Goal: Information Seeking & Learning: Learn about a topic

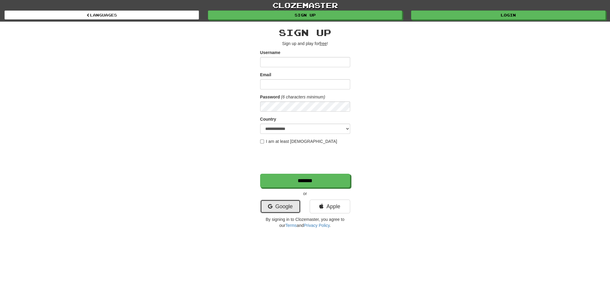
click at [279, 208] on link "Google" at bounding box center [280, 206] width 40 height 14
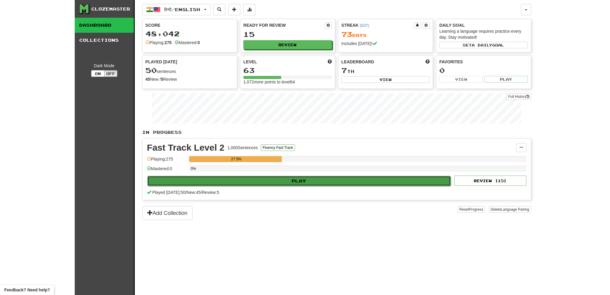
click at [282, 180] on button "Play" at bounding box center [298, 181] width 303 height 10
select select "**"
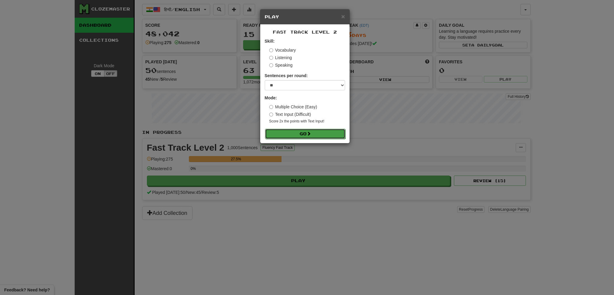
click at [302, 133] on button "Go" at bounding box center [305, 134] width 80 height 10
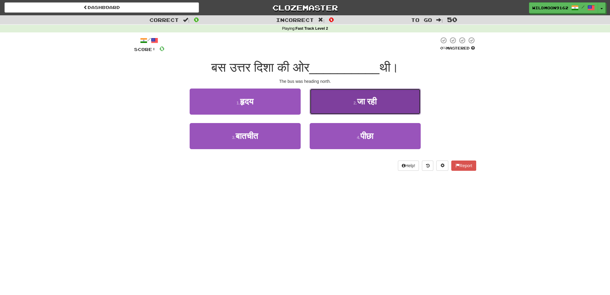
click at [373, 99] on span "जा रही" at bounding box center [367, 101] width 20 height 9
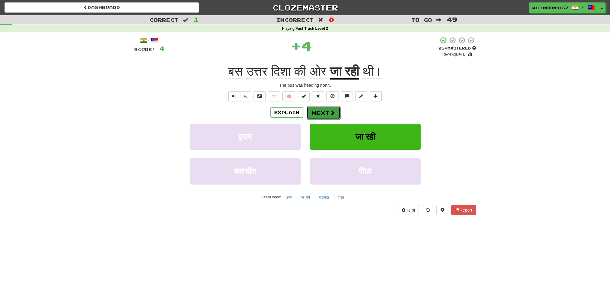
click at [323, 112] on button "Next" at bounding box center [323, 113] width 34 height 14
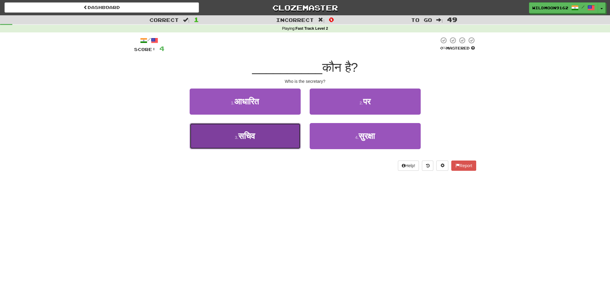
click at [273, 136] on button "3 . सचिव" at bounding box center [245, 136] width 111 height 26
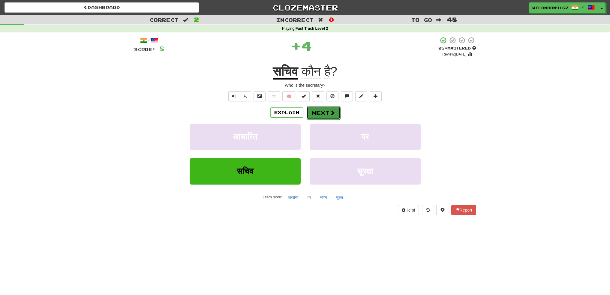
click at [314, 112] on button "Next" at bounding box center [323, 113] width 34 height 14
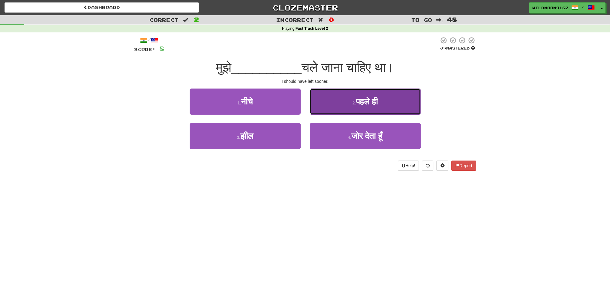
click at [369, 103] on span "पहले ही" at bounding box center [367, 101] width 22 height 9
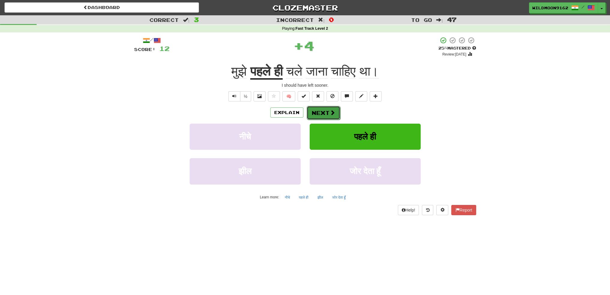
click at [334, 110] on span at bounding box center [332, 112] width 5 height 5
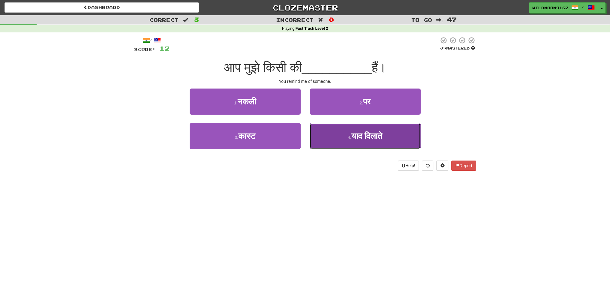
click at [348, 139] on small "4 ." at bounding box center [350, 137] width 4 height 5
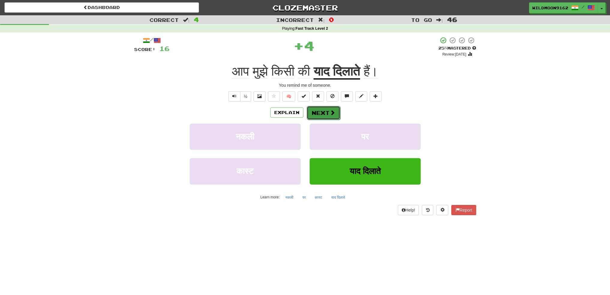
click at [324, 110] on button "Next" at bounding box center [323, 113] width 34 height 14
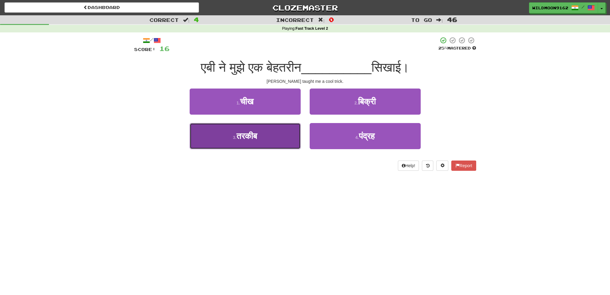
click at [260, 141] on button "3 . तरकीब" at bounding box center [245, 136] width 111 height 26
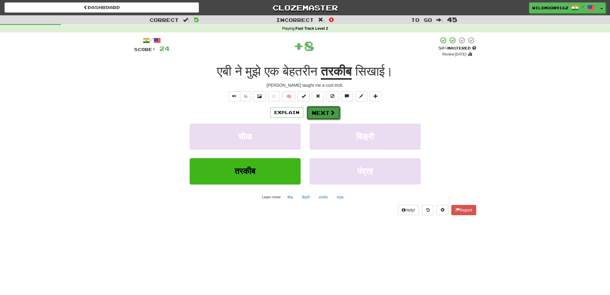
click at [316, 112] on button "Next" at bounding box center [323, 113] width 34 height 14
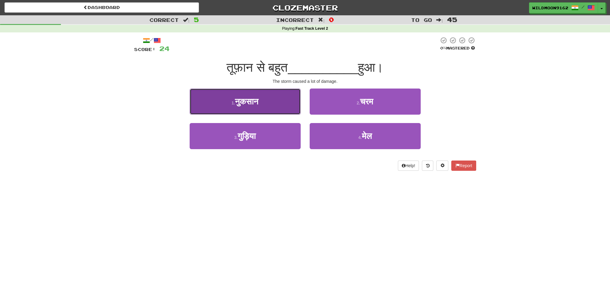
click at [263, 103] on button "1 . नुकसान" at bounding box center [245, 101] width 111 height 26
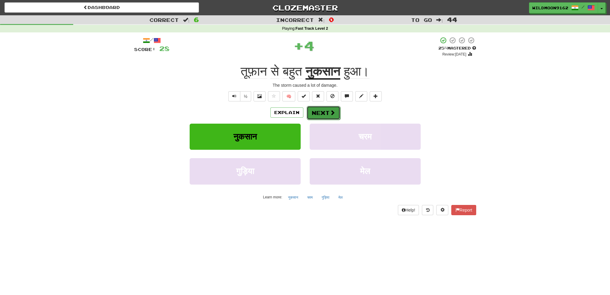
click at [317, 115] on button "Next" at bounding box center [323, 113] width 34 height 14
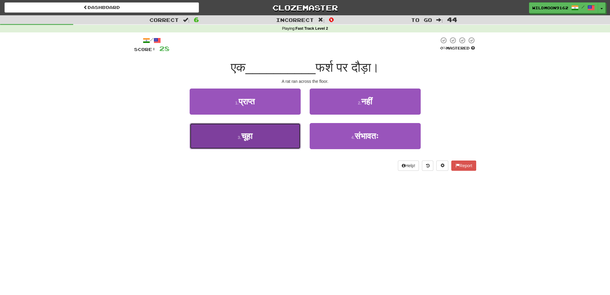
click at [264, 137] on button "3 . चूहा" at bounding box center [245, 136] width 111 height 26
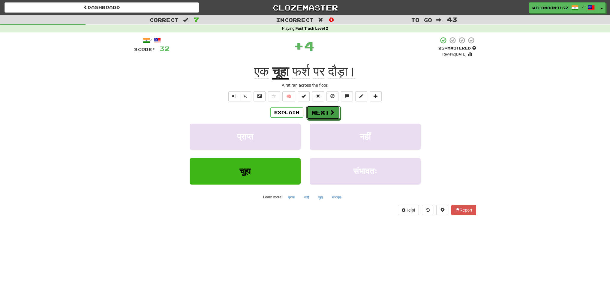
drag, startPoint x: 328, startPoint y: 114, endPoint x: 342, endPoint y: 163, distance: 50.9
click at [329, 115] on button "Next" at bounding box center [323, 113] width 34 height 14
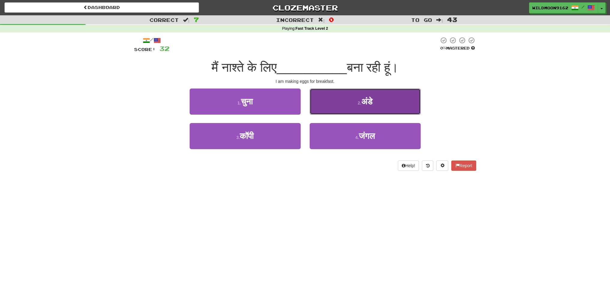
click at [350, 103] on button "2 . अंडे" at bounding box center [364, 101] width 111 height 26
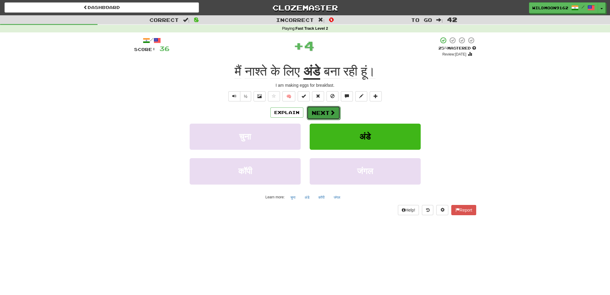
click at [321, 113] on button "Next" at bounding box center [323, 113] width 34 height 14
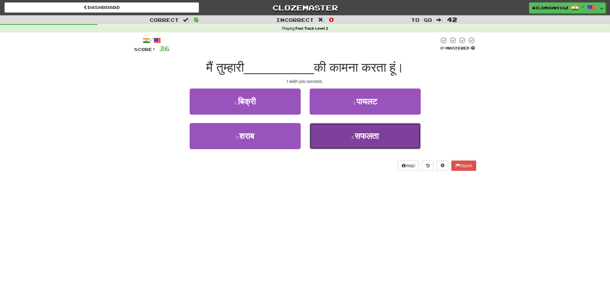
click at [358, 137] on span "सफलता" at bounding box center [366, 135] width 24 height 9
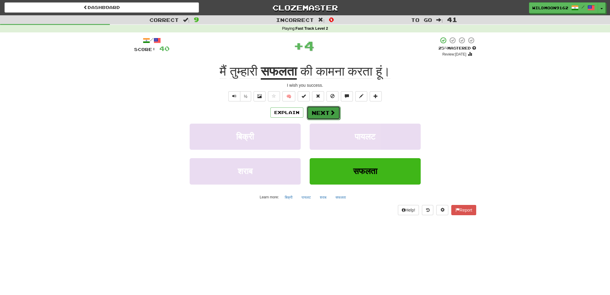
click at [326, 114] on button "Next" at bounding box center [323, 113] width 34 height 14
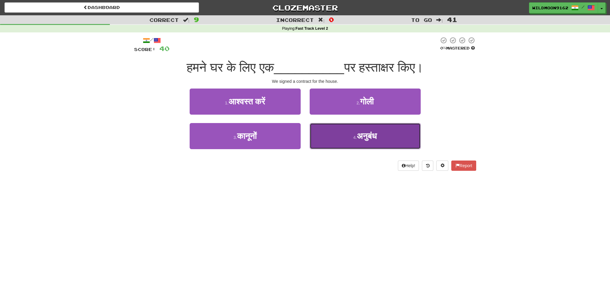
click at [366, 136] on span "अनुबंध" at bounding box center [367, 135] width 20 height 9
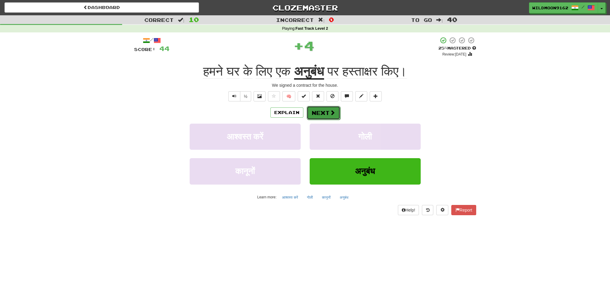
click at [321, 111] on button "Next" at bounding box center [323, 113] width 34 height 14
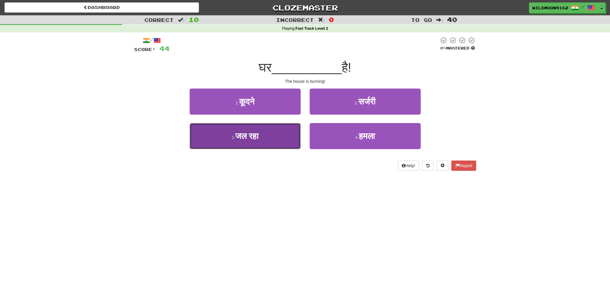
click at [265, 140] on button "3 . जल रहा" at bounding box center [245, 136] width 111 height 26
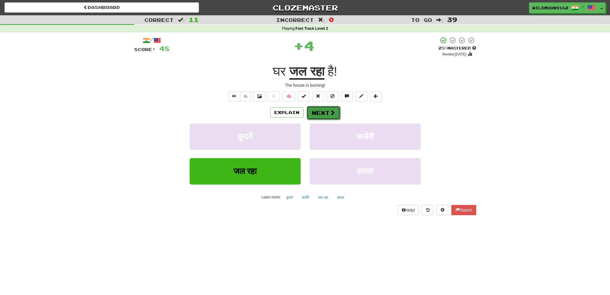
click at [326, 113] on button "Next" at bounding box center [323, 113] width 34 height 14
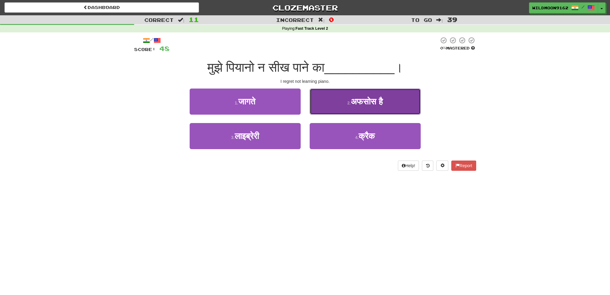
click at [341, 103] on button "2 . अफसोस है" at bounding box center [364, 101] width 111 height 26
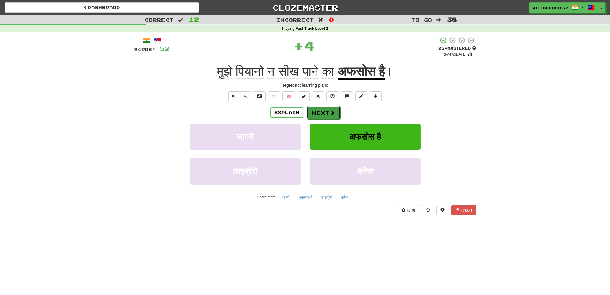
click at [322, 111] on button "Next" at bounding box center [323, 113] width 34 height 14
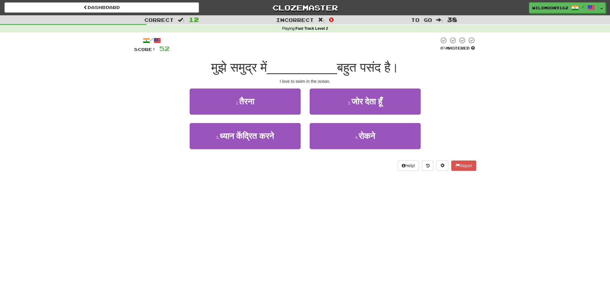
click at [153, 220] on div "Dashboard Clozemaster WildMoon9162 / Toggle Dropdown Dashboard Leaderboard Acti…" at bounding box center [305, 147] width 610 height 295
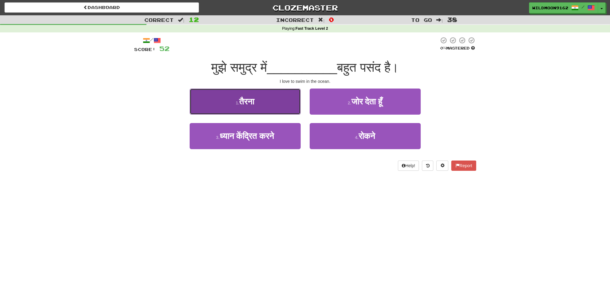
click at [253, 104] on span "तैरना" at bounding box center [246, 101] width 15 height 9
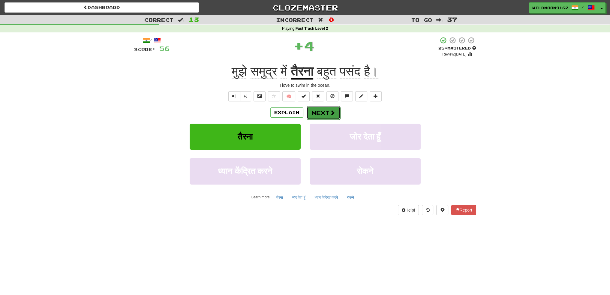
click at [319, 112] on button "Next" at bounding box center [323, 113] width 34 height 14
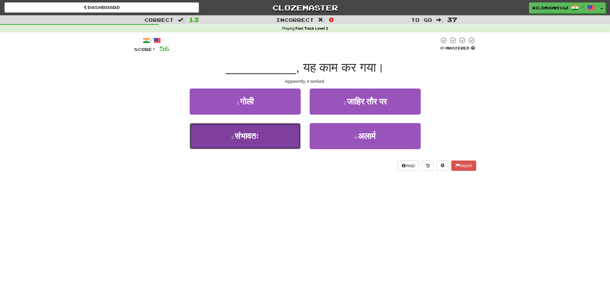
click at [275, 141] on button "3 . संभावतः" at bounding box center [245, 136] width 111 height 26
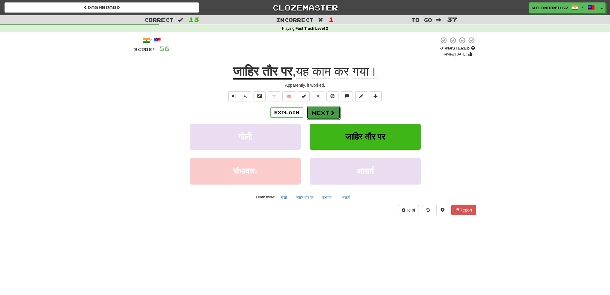
click at [323, 110] on button "Next" at bounding box center [323, 113] width 34 height 14
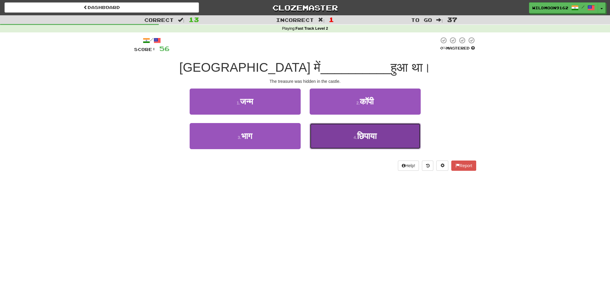
click at [357, 138] on span "छिपाया" at bounding box center [366, 135] width 19 height 9
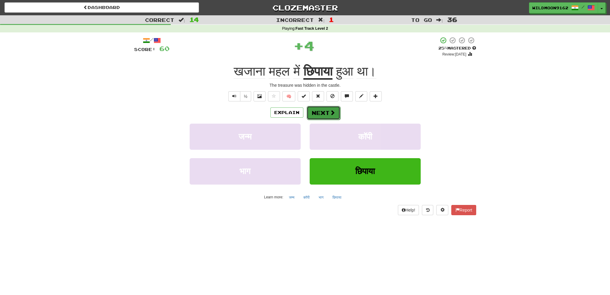
click at [327, 111] on button "Next" at bounding box center [323, 113] width 34 height 14
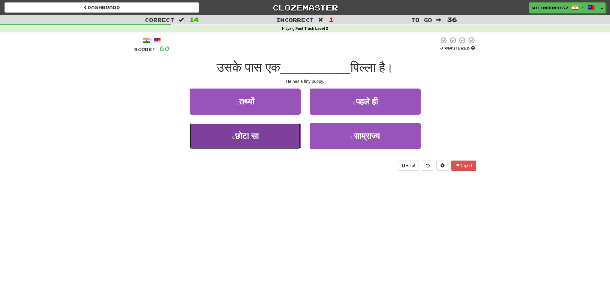
click at [277, 142] on button "3 . छोटा सा" at bounding box center [245, 136] width 111 height 26
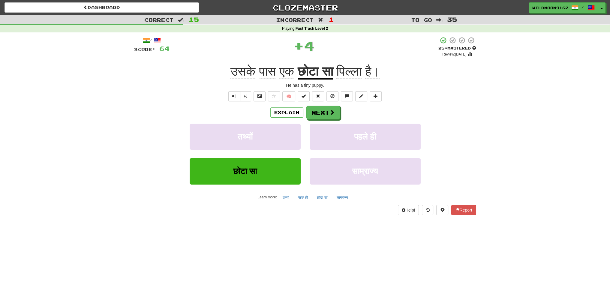
click at [342, 113] on div "Explain Next" at bounding box center [305, 113] width 342 height 14
click at [330, 112] on span at bounding box center [332, 112] width 5 height 5
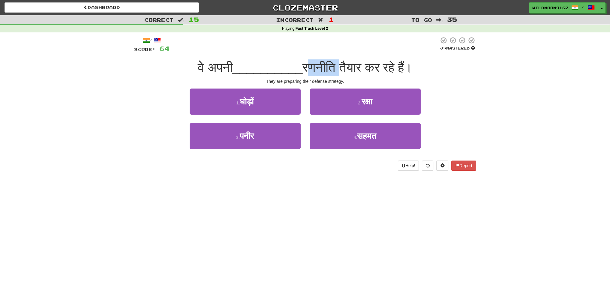
drag, startPoint x: 339, startPoint y: 67, endPoint x: 303, endPoint y: 68, distance: 36.9
click at [303, 68] on span "रणनीति तैयार कर रहे हैं।" at bounding box center [357, 67] width 110 height 14
copy span "रणनीति"
click at [134, 164] on div "Help! Report" at bounding box center [305, 165] width 342 height 10
click at [361, 103] on span "रक्षा" at bounding box center [366, 101] width 10 height 9
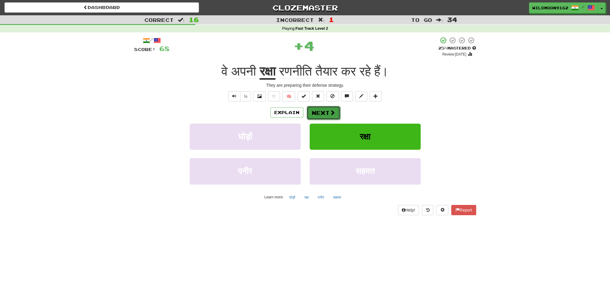
click at [318, 115] on button "Next" at bounding box center [323, 113] width 34 height 14
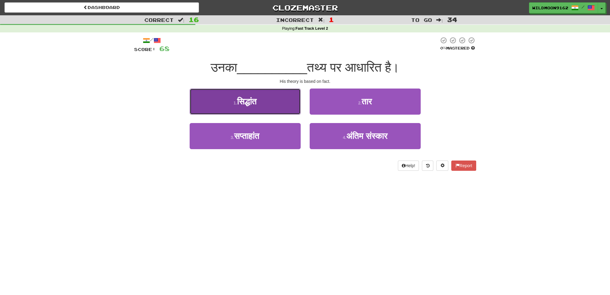
click at [262, 105] on button "1 . सिद्धांत" at bounding box center [245, 101] width 111 height 26
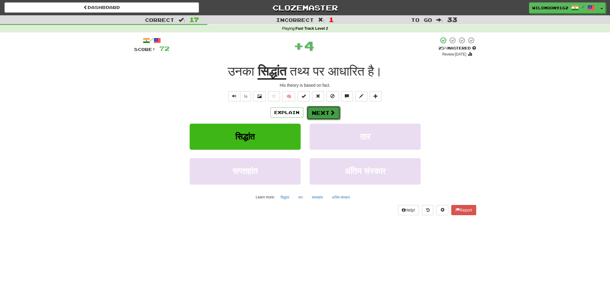
click at [314, 114] on button "Next" at bounding box center [323, 113] width 34 height 14
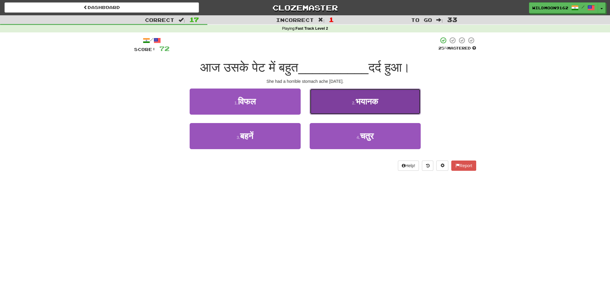
click at [348, 106] on button "2 . भयानक" at bounding box center [364, 101] width 111 height 26
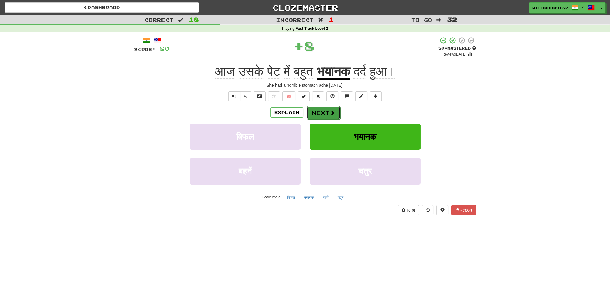
click at [331, 114] on span at bounding box center [332, 112] width 5 height 5
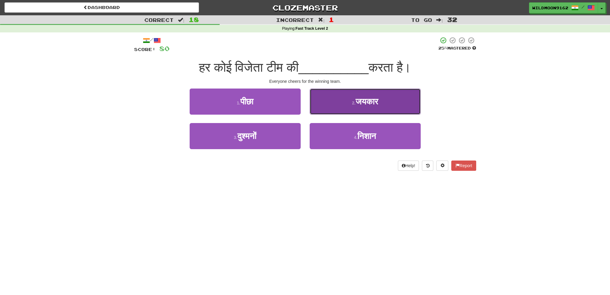
click at [339, 102] on button "2 . जयकार" at bounding box center [364, 101] width 111 height 26
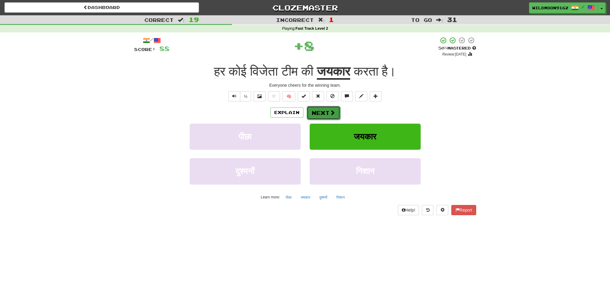
click at [324, 111] on button "Next" at bounding box center [323, 113] width 34 height 14
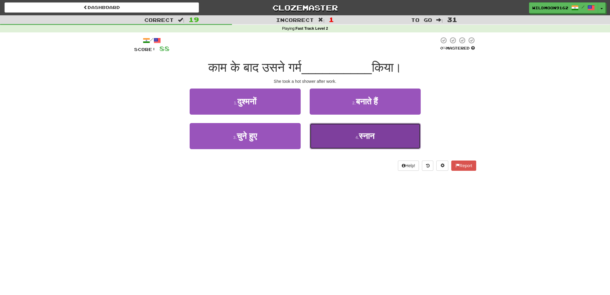
click at [347, 142] on button "4 . स्नान" at bounding box center [364, 136] width 111 height 26
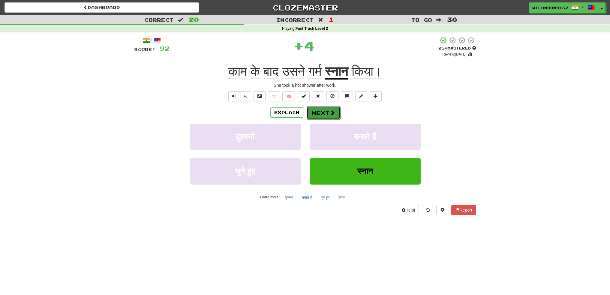
drag, startPoint x: 325, startPoint y: 111, endPoint x: 356, endPoint y: 196, distance: 90.5
click at [325, 111] on button "Next" at bounding box center [323, 113] width 34 height 14
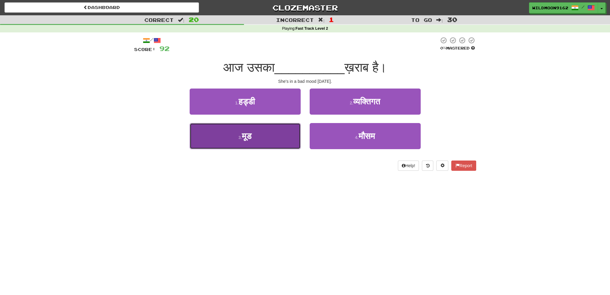
click at [271, 143] on button "3 . मूड" at bounding box center [245, 136] width 111 height 26
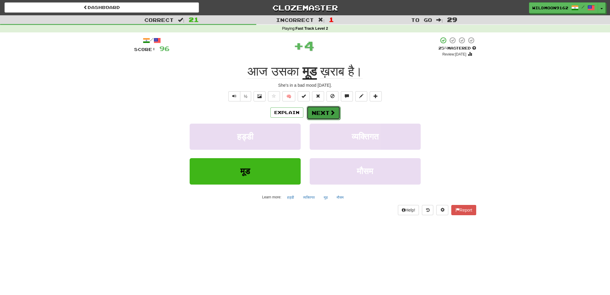
click at [319, 115] on button "Next" at bounding box center [323, 113] width 34 height 14
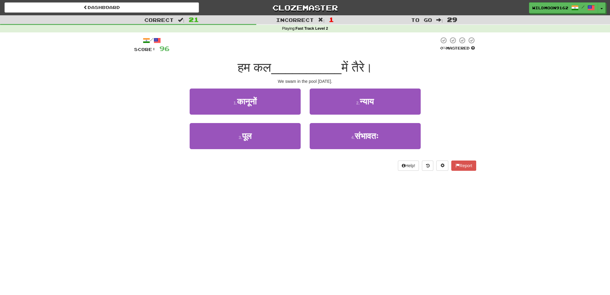
click at [130, 228] on div "Dashboard Clozemaster WildMoon9162 / Toggle Dropdown Dashboard Leaderboard Acti…" at bounding box center [305, 147] width 610 height 295
click at [146, 235] on div "Dashboard Clozemaster WildMoon9162 / Toggle Dropdown Dashboard Leaderboard Acti…" at bounding box center [305, 147] width 610 height 295
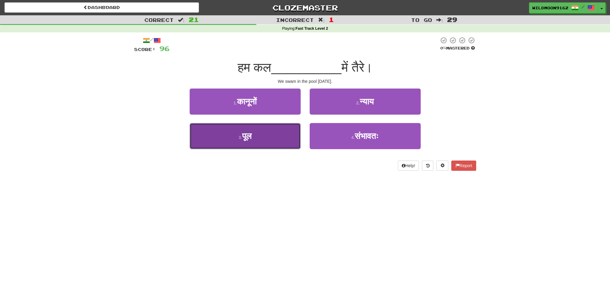
click at [261, 136] on button "3 . पूल" at bounding box center [245, 136] width 111 height 26
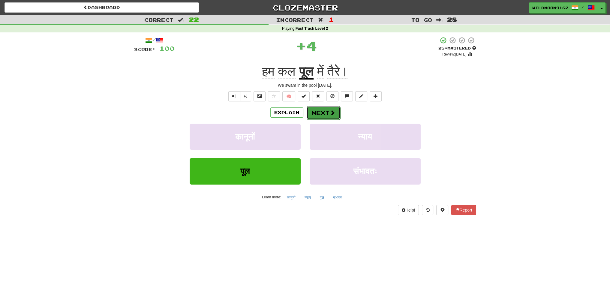
click at [321, 117] on button "Next" at bounding box center [323, 113] width 34 height 14
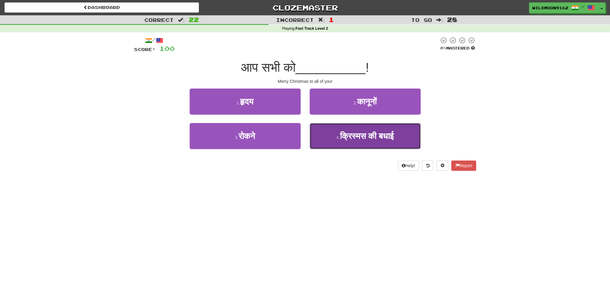
click at [338, 142] on button "4 . क्रिस्मस की बधाई" at bounding box center [364, 136] width 111 height 26
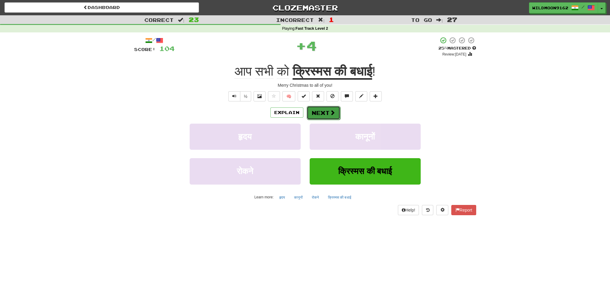
click at [317, 111] on button "Next" at bounding box center [323, 113] width 34 height 14
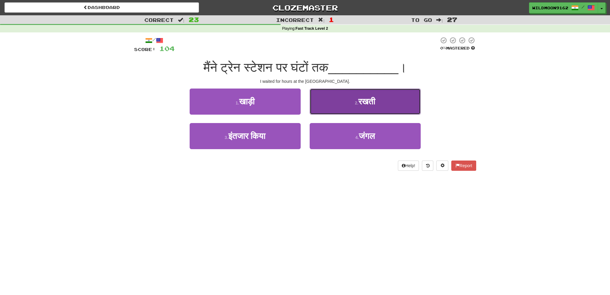
click at [351, 103] on button "2 . रखती" at bounding box center [364, 101] width 111 height 26
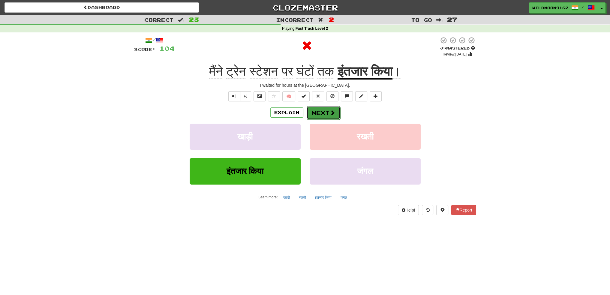
click at [330, 112] on span at bounding box center [332, 112] width 5 height 5
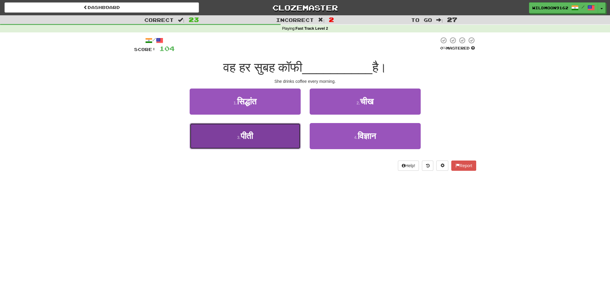
click at [264, 138] on button "3 . पीती" at bounding box center [245, 136] width 111 height 26
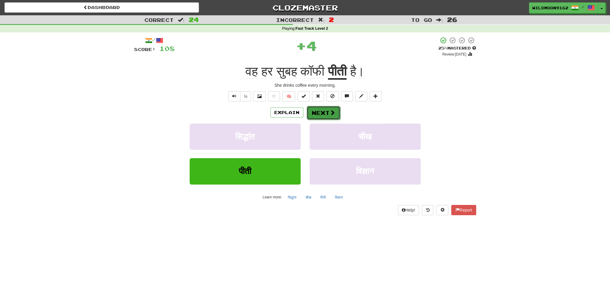
click at [323, 115] on button "Next" at bounding box center [323, 113] width 34 height 14
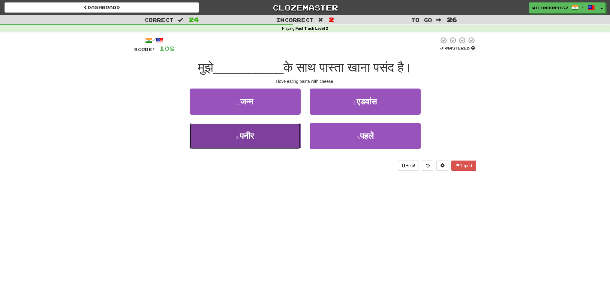
click at [266, 142] on button "3 . पनीर" at bounding box center [245, 136] width 111 height 26
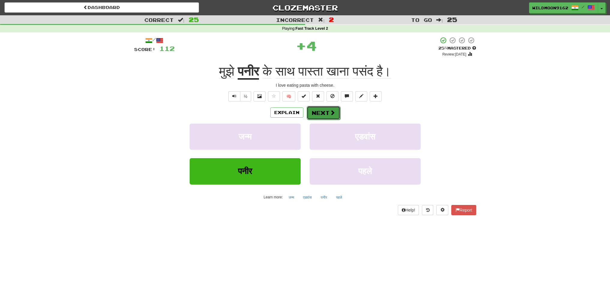
click at [314, 118] on button "Next" at bounding box center [323, 113] width 34 height 14
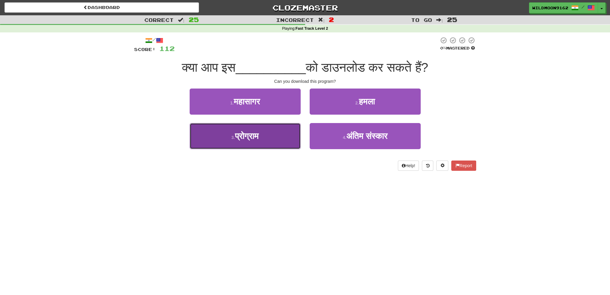
click at [279, 141] on button "3 . प्रोग्राम" at bounding box center [245, 136] width 111 height 26
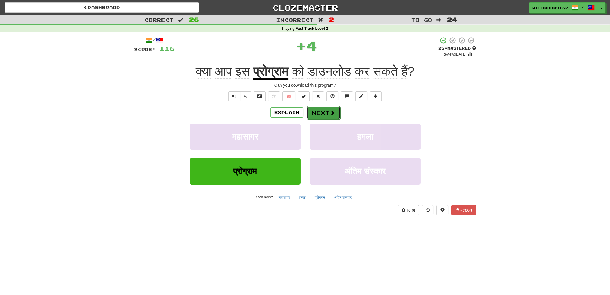
click at [330, 115] on span at bounding box center [332, 112] width 5 height 5
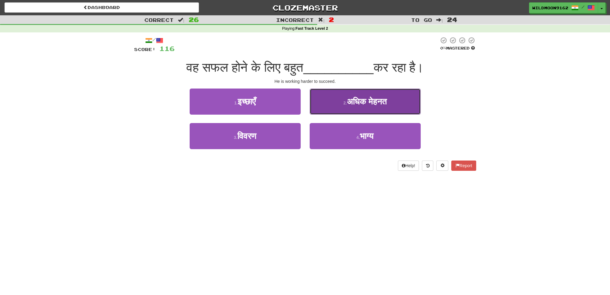
click at [363, 105] on span "अधिक मेहनत" at bounding box center [367, 101] width 40 height 9
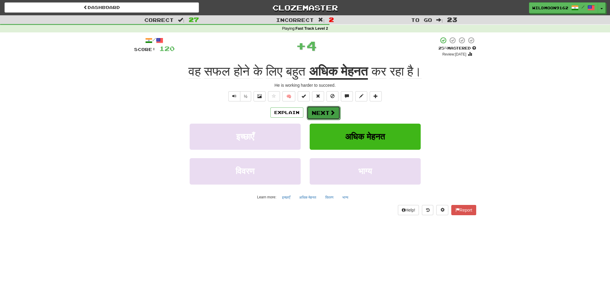
click at [323, 117] on button "Next" at bounding box center [323, 113] width 34 height 14
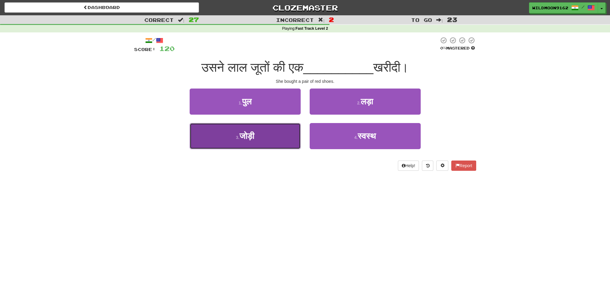
click at [247, 139] on span "जोड़ी" at bounding box center [246, 135] width 15 height 9
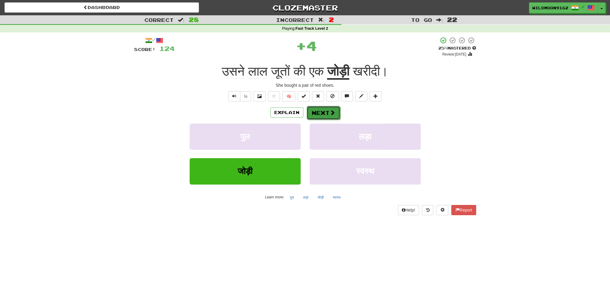
click at [315, 112] on button "Next" at bounding box center [323, 113] width 34 height 14
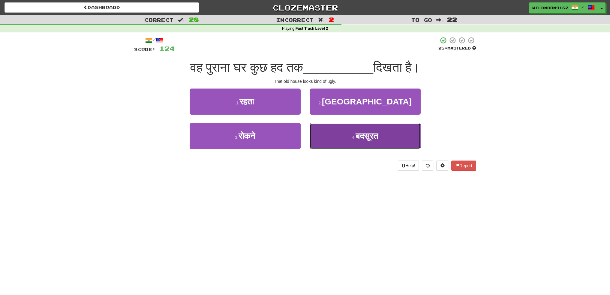
click at [355, 137] on span "बदसूरत" at bounding box center [366, 135] width 22 height 9
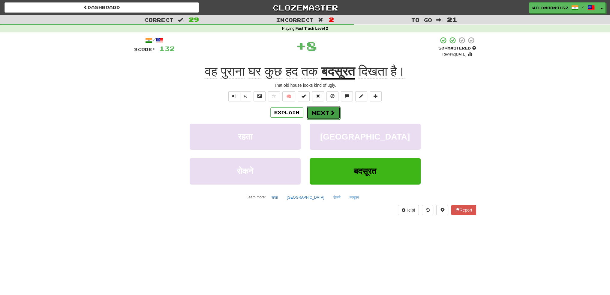
click at [325, 115] on button "Next" at bounding box center [323, 113] width 34 height 14
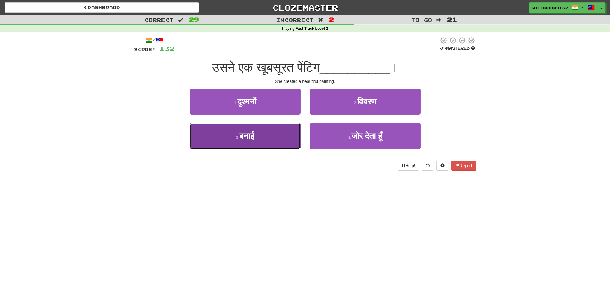
click at [256, 142] on button "3 . बनाई" at bounding box center [245, 136] width 111 height 26
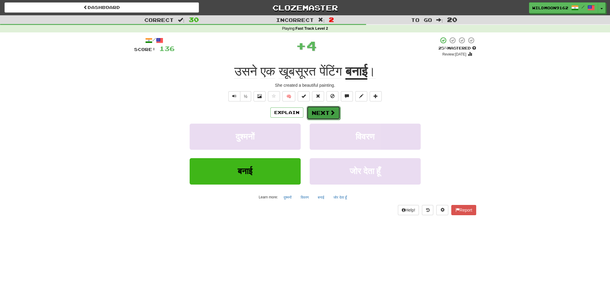
click at [319, 114] on button "Next" at bounding box center [323, 113] width 34 height 14
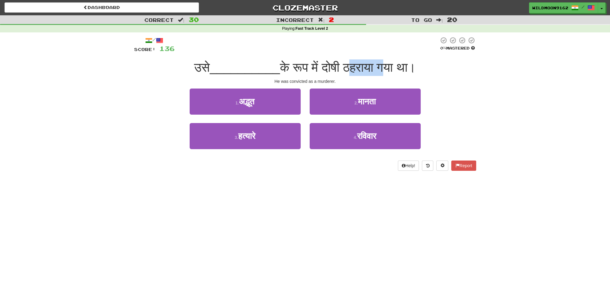
drag, startPoint x: 389, startPoint y: 63, endPoint x: 354, endPoint y: 66, distance: 35.2
click at [354, 66] on span "के रूप में दोषी ठहराया गया था।" at bounding box center [348, 67] width 136 height 14
copy span "ठहराया"
click at [189, 207] on div "Dashboard Clozemaster WildMoon9162 / Toggle Dropdown Dashboard Leaderboard Acti…" at bounding box center [305, 147] width 610 height 295
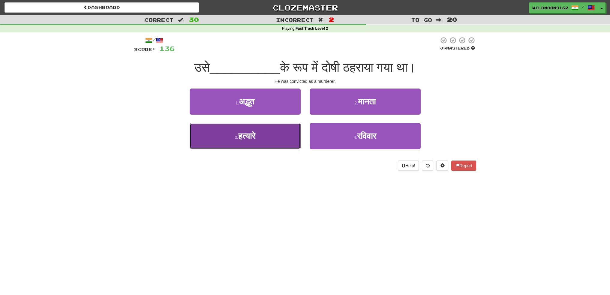
click at [259, 138] on button "3 . हत्यारे" at bounding box center [245, 136] width 111 height 26
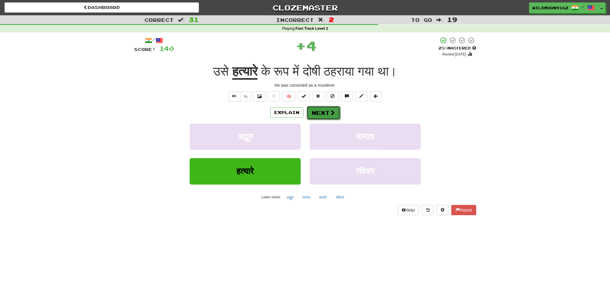
click at [314, 112] on button "Next" at bounding box center [323, 113] width 34 height 14
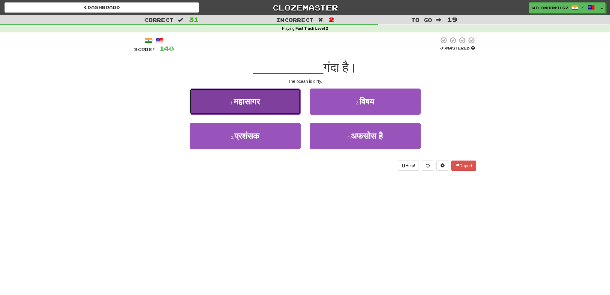
click at [245, 106] on span "महासागर" at bounding box center [247, 101] width 26 height 9
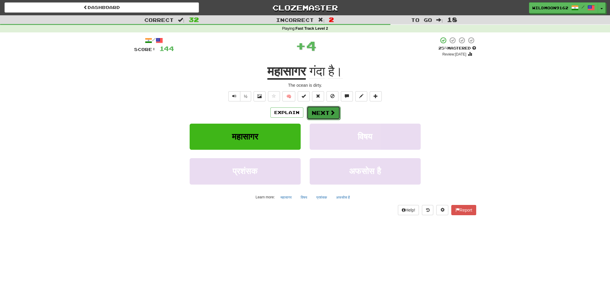
click at [309, 109] on button "Next" at bounding box center [323, 113] width 34 height 14
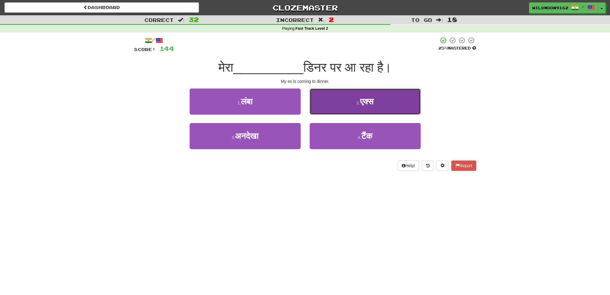
click at [356, 105] on small "2 ." at bounding box center [358, 102] width 4 height 5
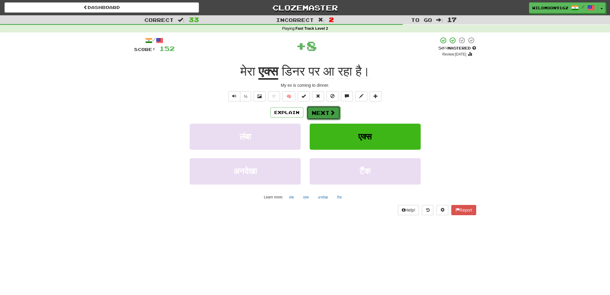
click at [330, 110] on span at bounding box center [332, 112] width 5 height 5
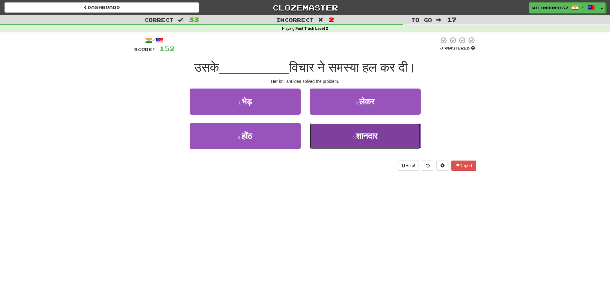
click at [340, 135] on button "4 . शानदार" at bounding box center [364, 136] width 111 height 26
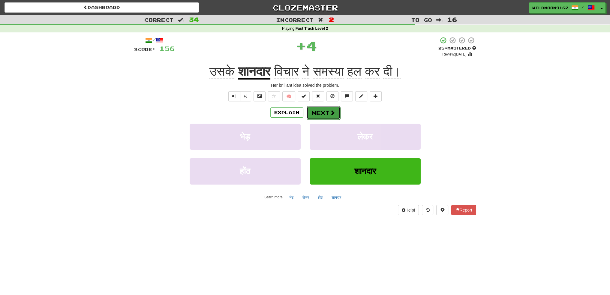
click at [318, 114] on button "Next" at bounding box center [323, 113] width 34 height 14
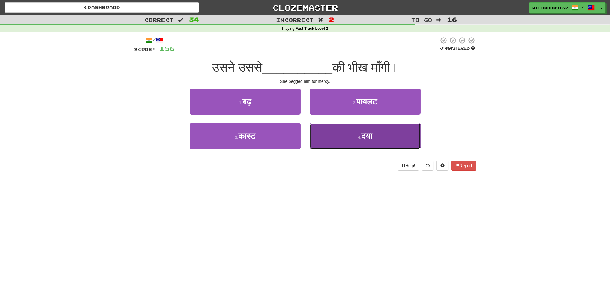
click at [372, 138] on span "दया" at bounding box center [366, 135] width 11 height 9
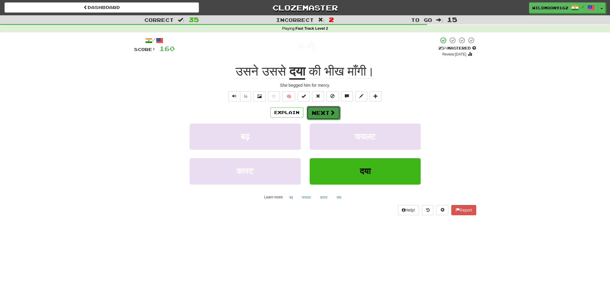
click at [326, 114] on button "Next" at bounding box center [323, 113] width 34 height 14
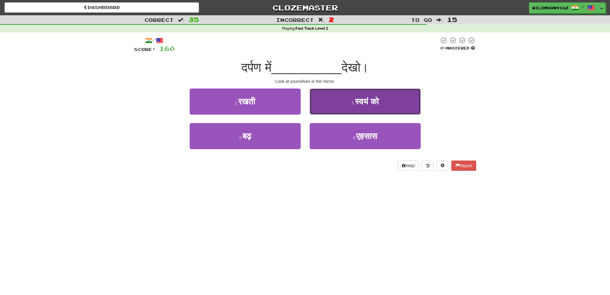
click at [355, 104] on span "स्वयं को" at bounding box center [367, 101] width 24 height 9
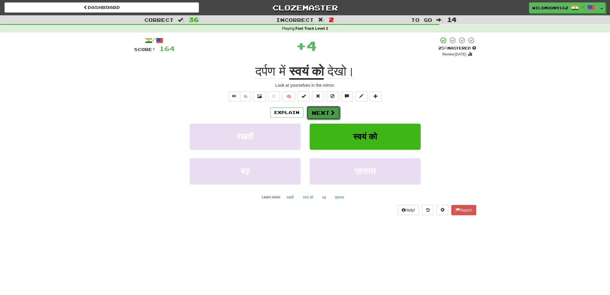
click at [318, 111] on button "Next" at bounding box center [323, 113] width 34 height 14
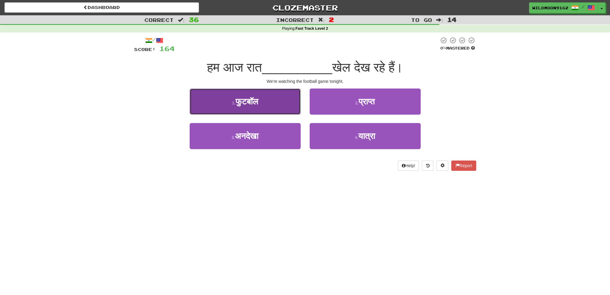
click at [271, 104] on button "1 . फुटबॉल" at bounding box center [245, 101] width 111 height 26
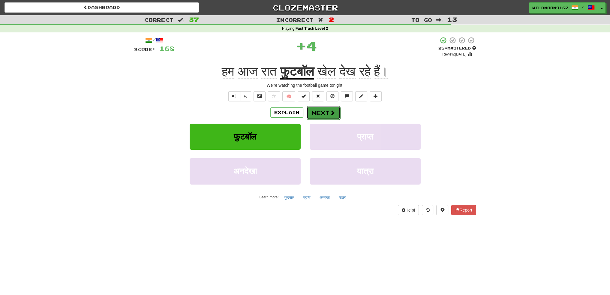
click at [316, 111] on button "Next" at bounding box center [323, 113] width 34 height 14
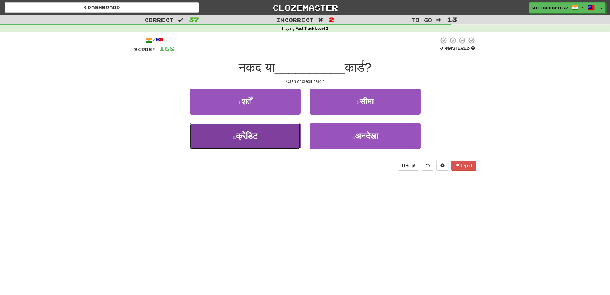
click at [268, 138] on button "3 . क्रेडिट" at bounding box center [245, 136] width 111 height 26
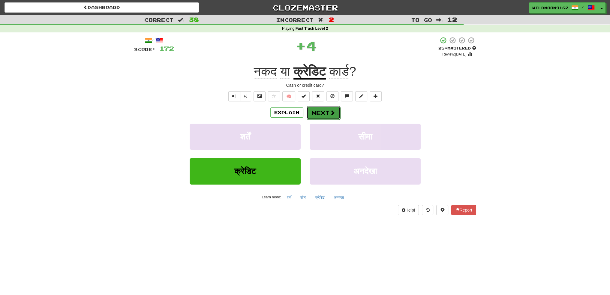
click at [317, 111] on button "Next" at bounding box center [323, 113] width 34 height 14
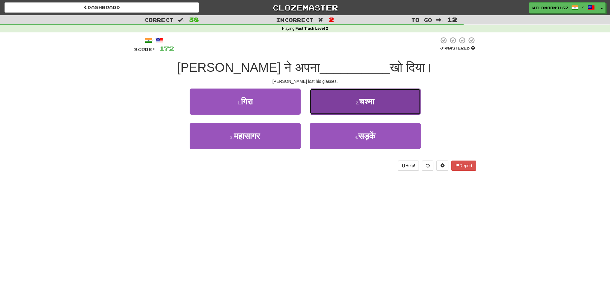
click at [368, 104] on span "चश्मा" at bounding box center [366, 101] width 15 height 9
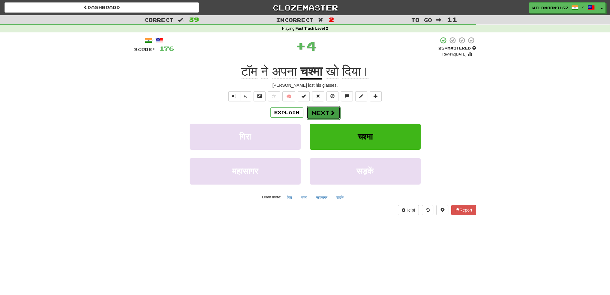
click at [326, 111] on button "Next" at bounding box center [323, 113] width 34 height 14
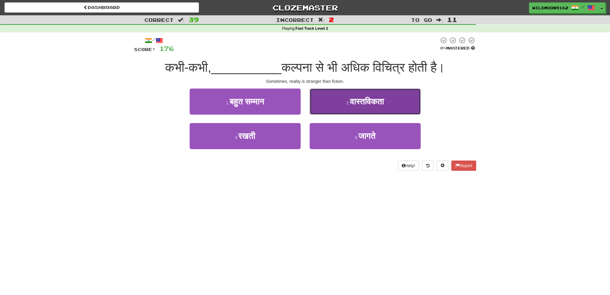
click at [341, 102] on button "2 . वास्तविकता" at bounding box center [364, 101] width 111 height 26
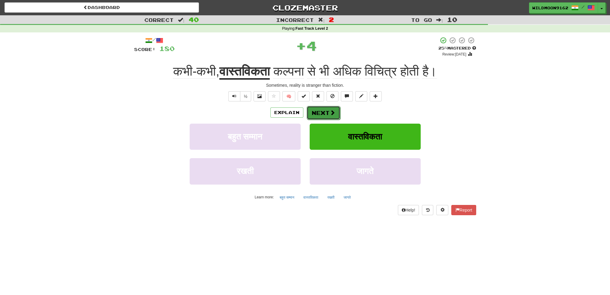
click at [327, 111] on button "Next" at bounding box center [323, 113] width 34 height 14
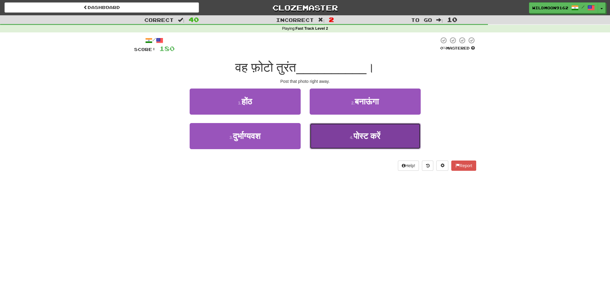
click at [351, 135] on small "4 ." at bounding box center [352, 137] width 4 height 5
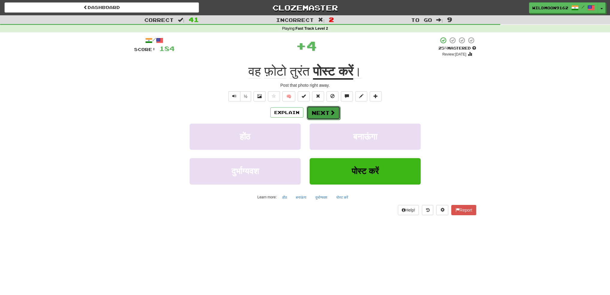
click at [335, 111] on button "Next" at bounding box center [323, 113] width 34 height 14
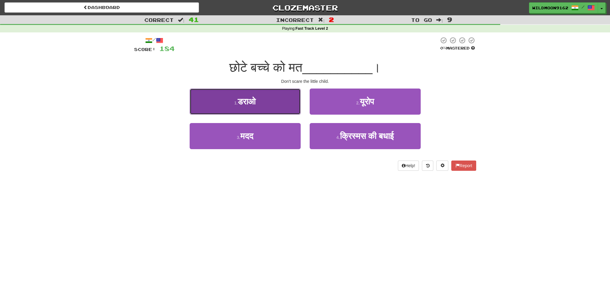
click at [255, 106] on span "डराओ" at bounding box center [247, 101] width 18 height 9
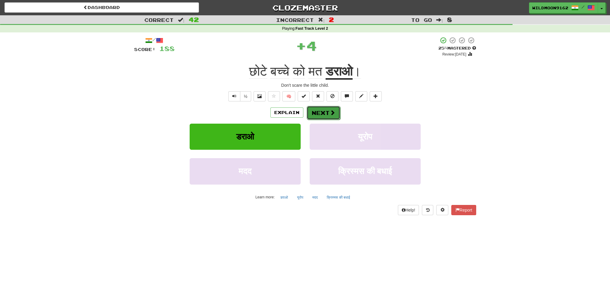
click at [312, 110] on button "Next" at bounding box center [323, 113] width 34 height 14
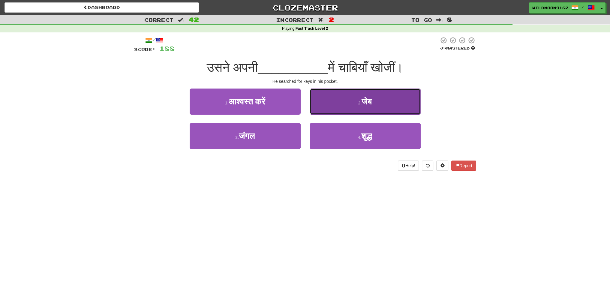
click at [358, 103] on small "2 ." at bounding box center [360, 102] width 4 height 5
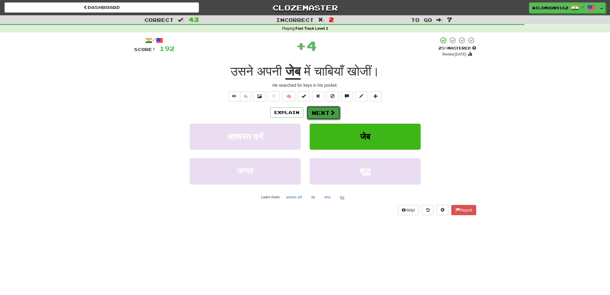
click at [316, 112] on button "Next" at bounding box center [323, 113] width 34 height 14
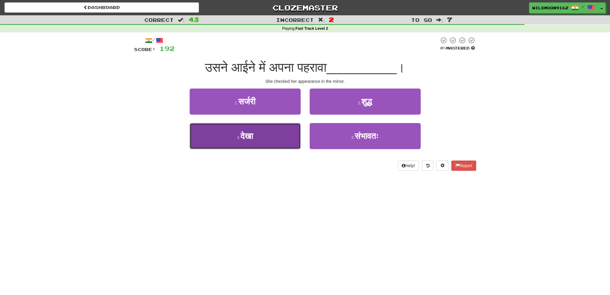
click at [274, 134] on button "3 . देखा" at bounding box center [245, 136] width 111 height 26
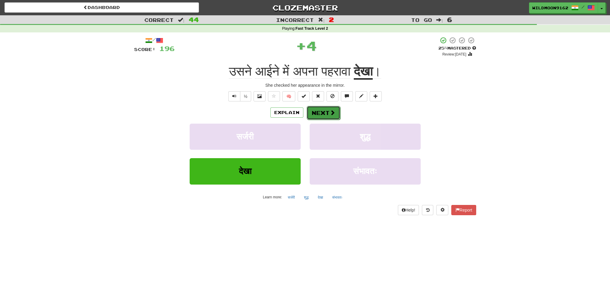
click at [319, 110] on button "Next" at bounding box center [323, 113] width 34 height 14
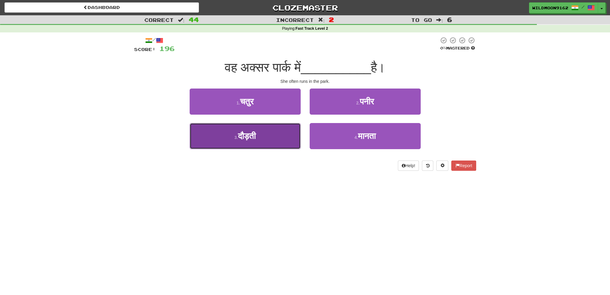
click at [274, 135] on button "3 . दौड़ती" at bounding box center [245, 136] width 111 height 26
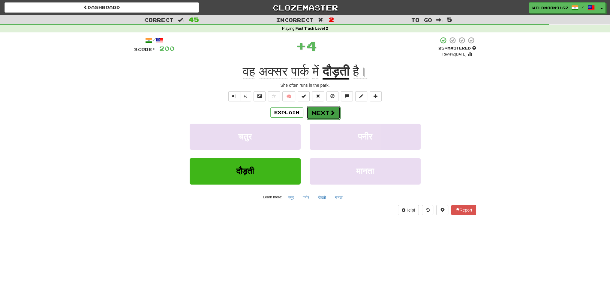
click at [319, 113] on button "Next" at bounding box center [323, 113] width 34 height 14
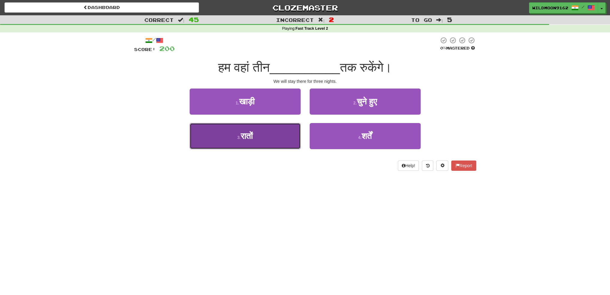
click at [266, 136] on button "3 . रातों" at bounding box center [245, 136] width 111 height 26
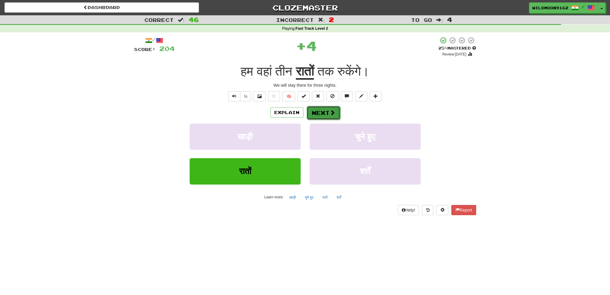
click at [335, 112] on button "Next" at bounding box center [323, 113] width 34 height 14
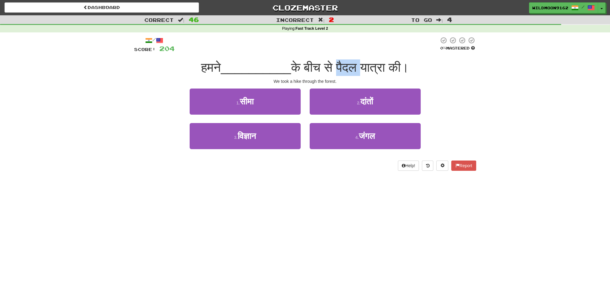
drag, startPoint x: 369, startPoint y: 67, endPoint x: 347, endPoint y: 67, distance: 21.3
click at [347, 67] on span "के बीच से पैदल यात्रा की।" at bounding box center [350, 67] width 118 height 14
copy span "पैदल"
click at [290, 243] on div "Dashboard Clozemaster WildMoon9162 / Toggle Dropdown Dashboard Leaderboard Acti…" at bounding box center [305, 147] width 610 height 295
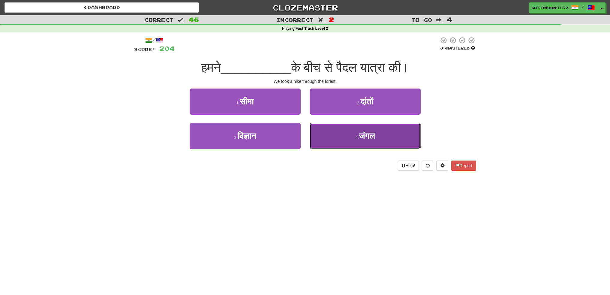
click at [354, 140] on button "4 . जंगल" at bounding box center [364, 136] width 111 height 26
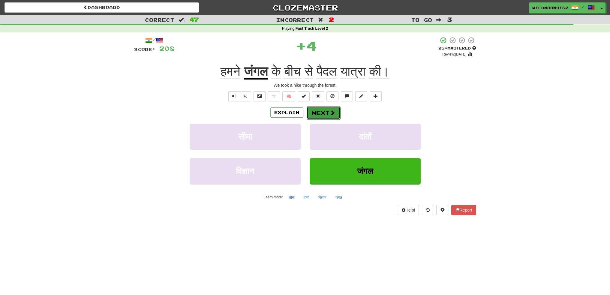
click at [324, 112] on button "Next" at bounding box center [323, 113] width 34 height 14
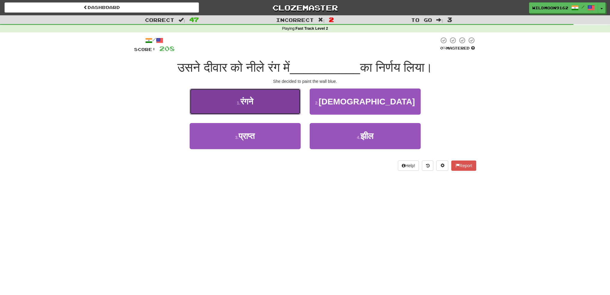
click at [275, 103] on button "1 . रंगने" at bounding box center [245, 101] width 111 height 26
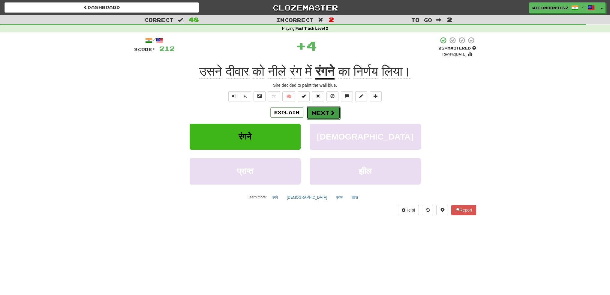
click at [318, 113] on button "Next" at bounding box center [323, 113] width 34 height 14
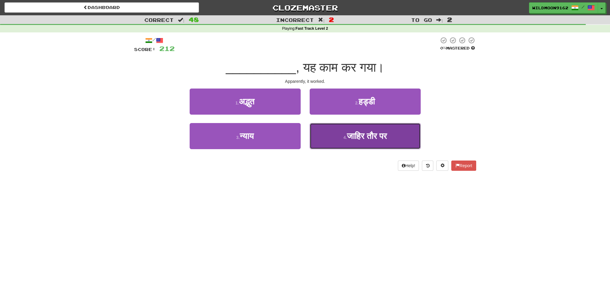
click at [358, 137] on span "जाहिर तौर पर" at bounding box center [367, 135] width 40 height 9
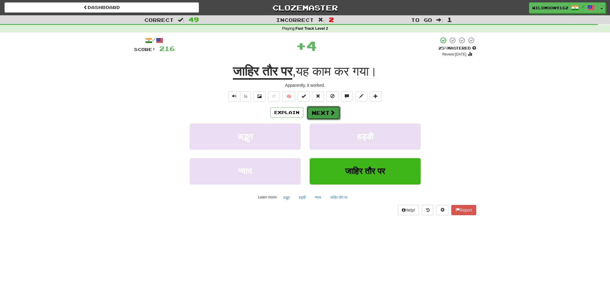
click at [330, 111] on span at bounding box center [332, 112] width 5 height 5
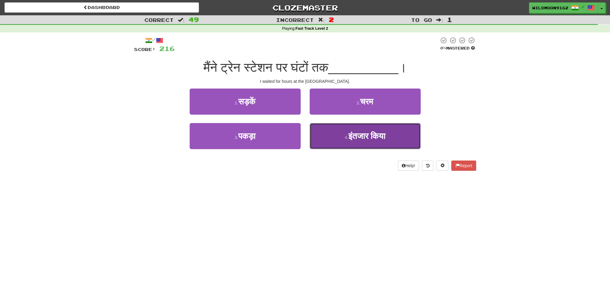
click at [352, 139] on span "इंतजार किया" at bounding box center [366, 135] width 37 height 9
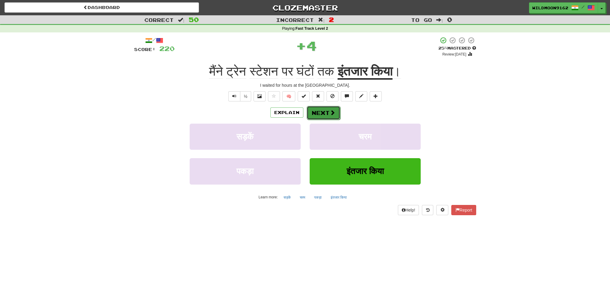
click at [322, 112] on button "Next" at bounding box center [323, 113] width 34 height 14
